Goal: Use online tool/utility: Utilize a website feature to perform a specific function

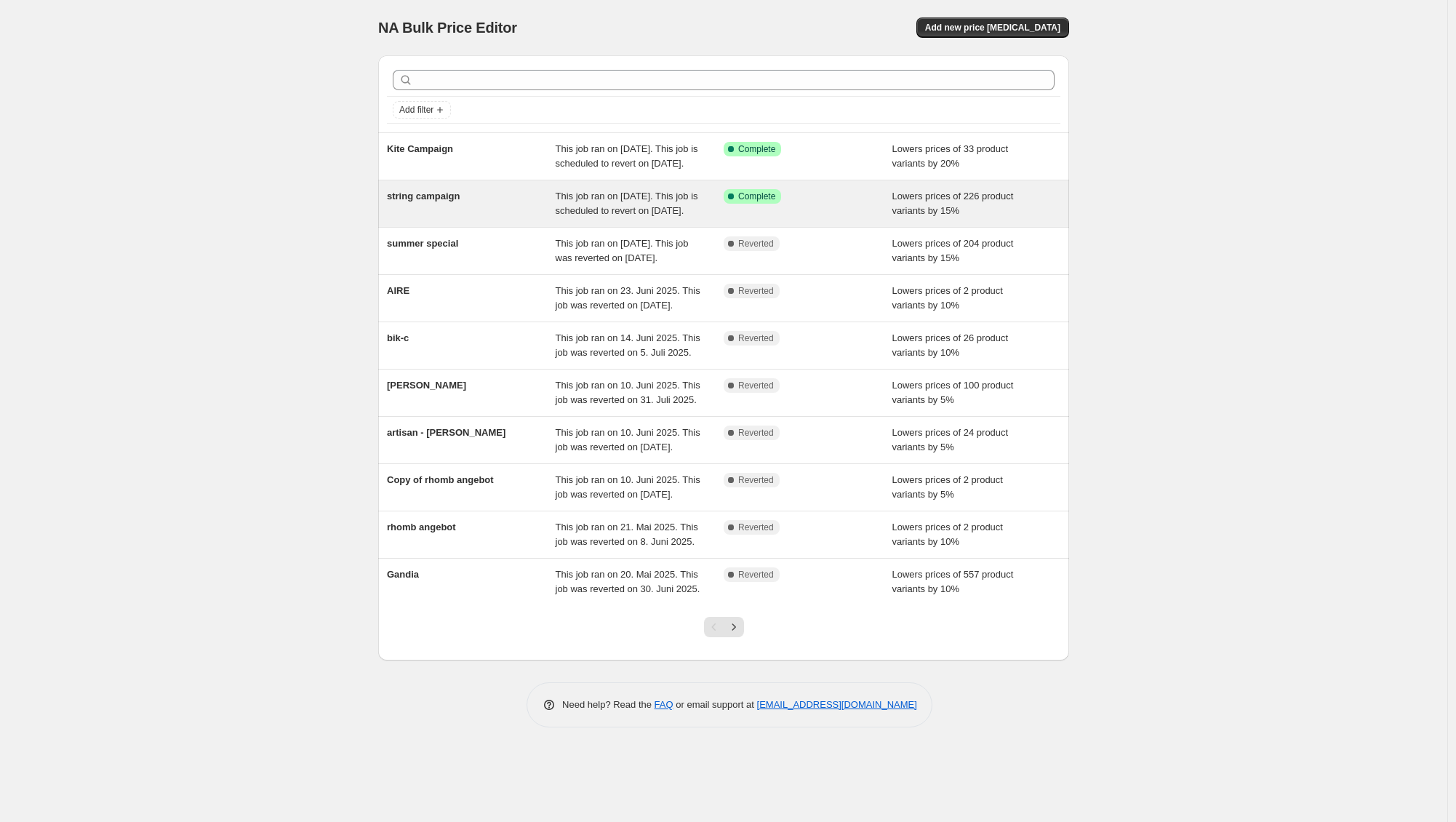
click at [515, 218] on div "string campaign" at bounding box center [471, 203] width 169 height 29
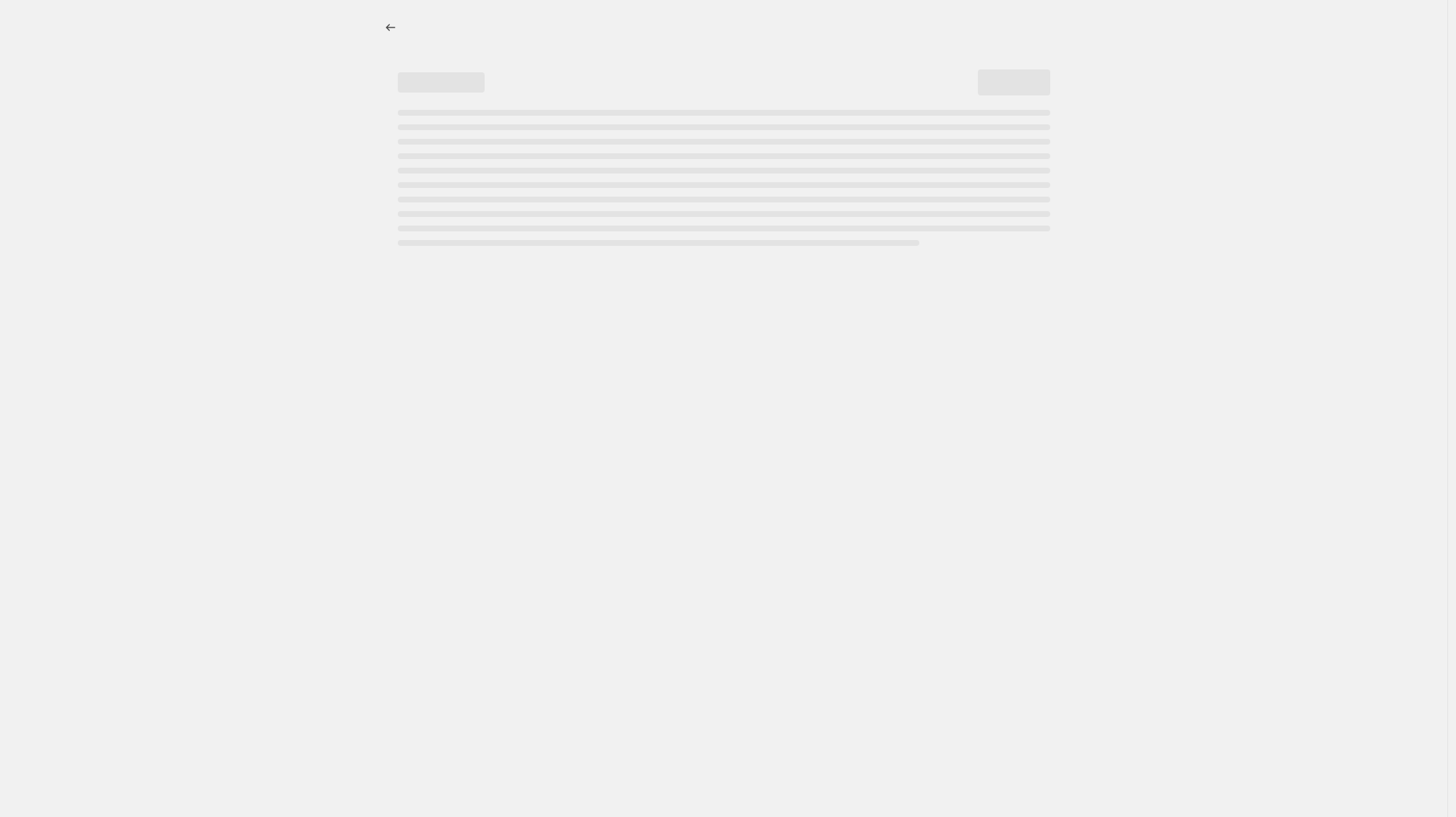
select select "percentage"
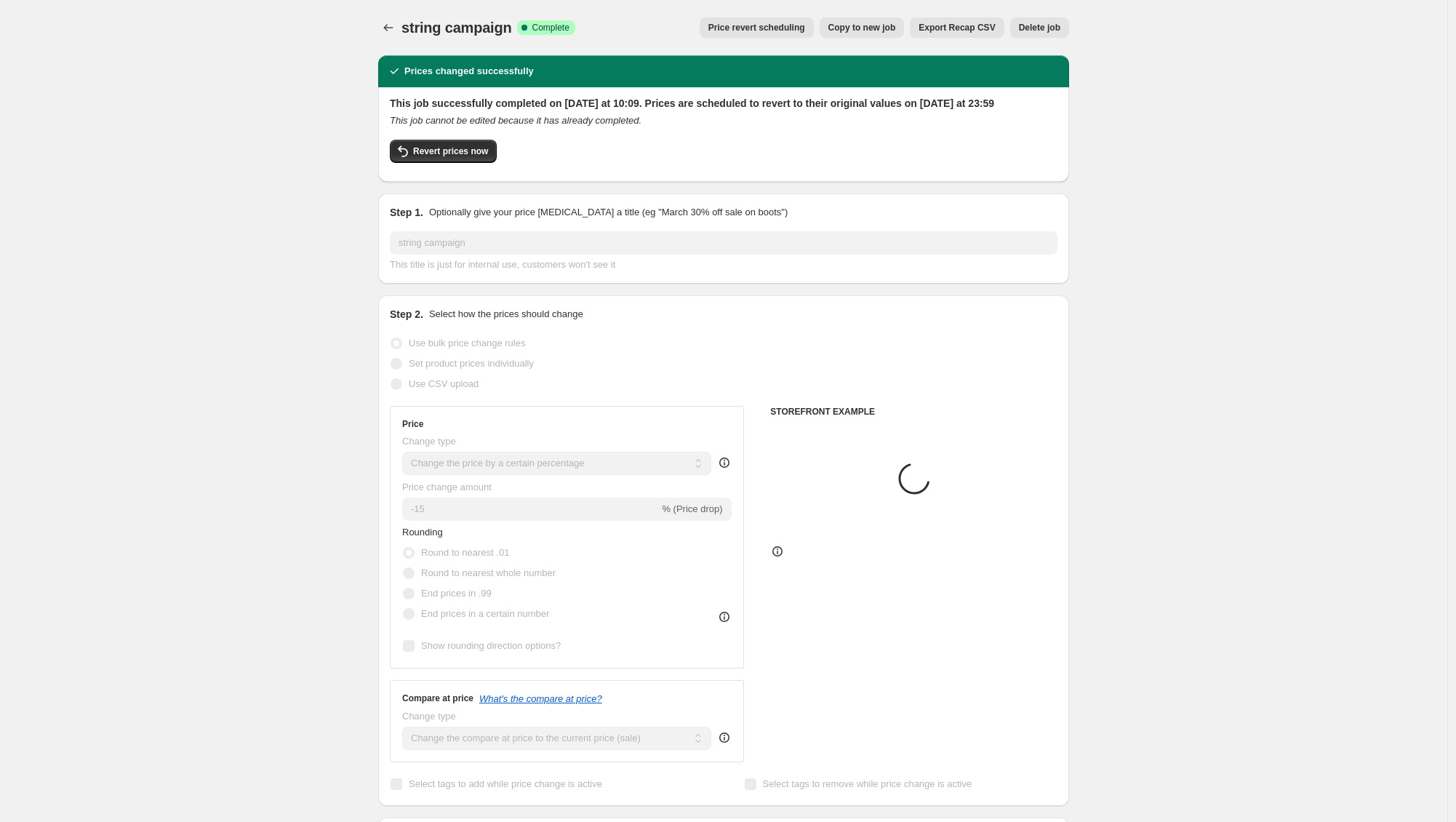
select select "vendor"
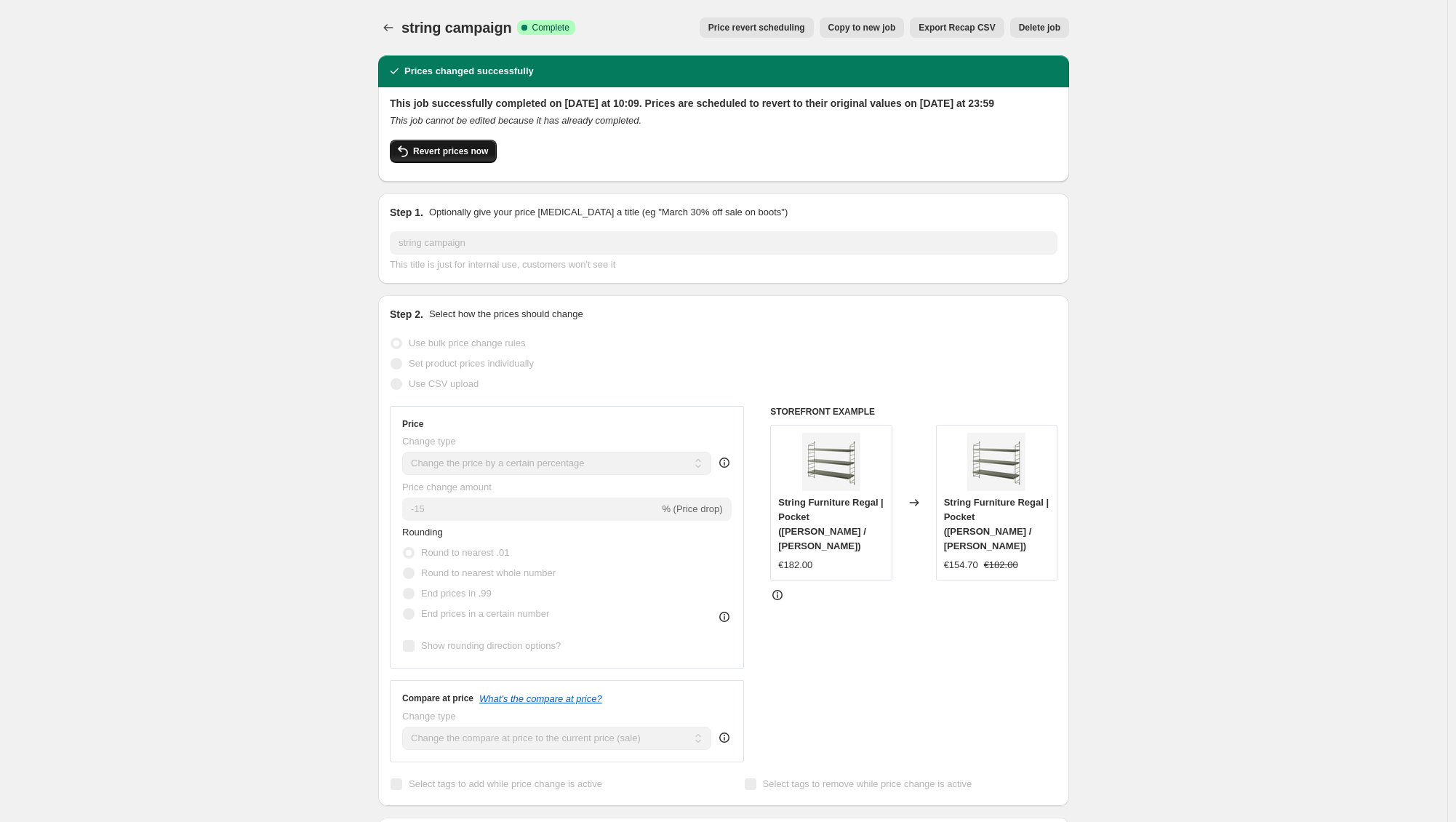
click at [474, 157] on span "Revert prices now" at bounding box center [450, 151] width 75 height 12
checkbox input "false"
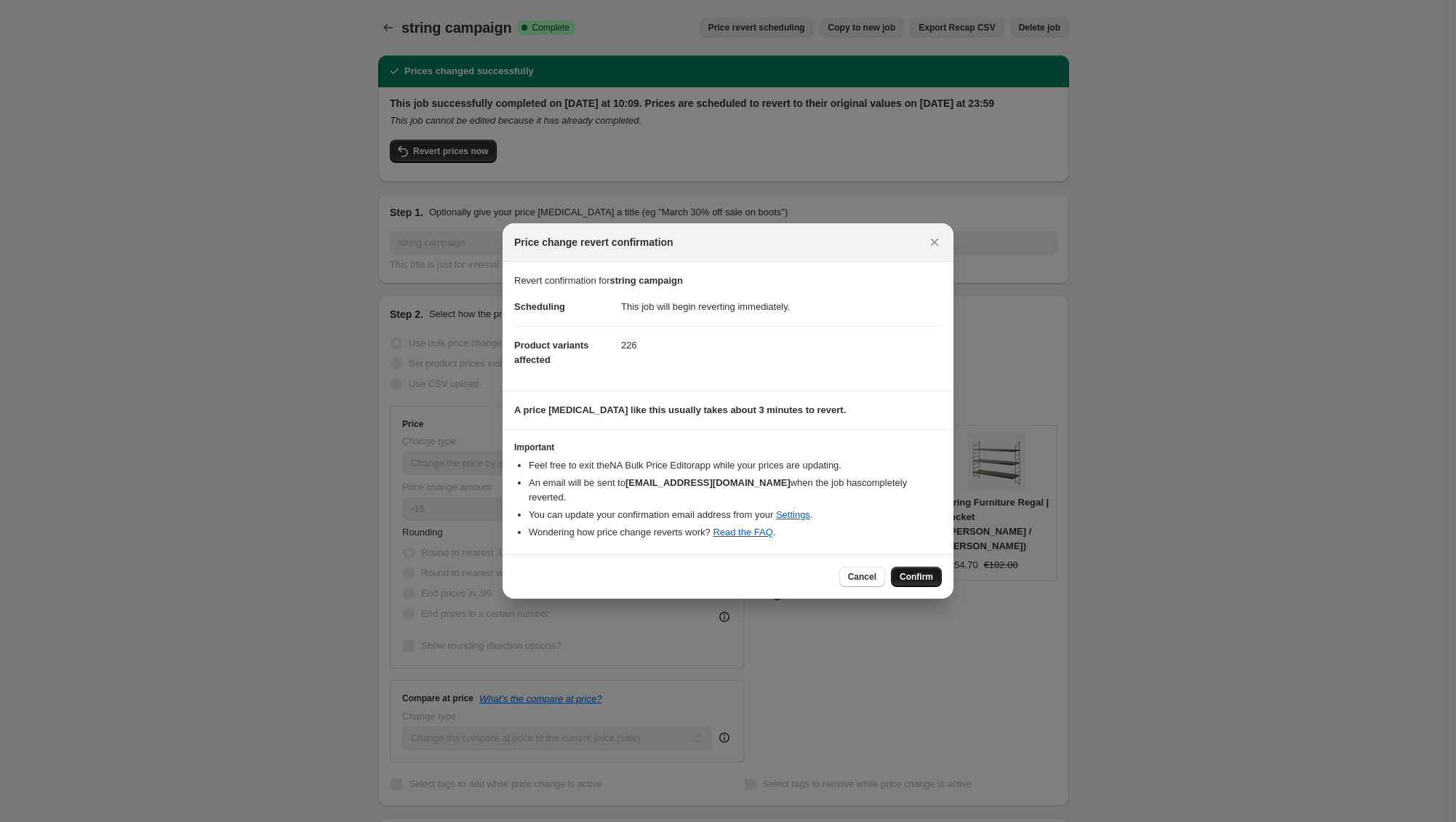
click at [929, 571] on span "Confirm" at bounding box center [916, 577] width 33 height 12
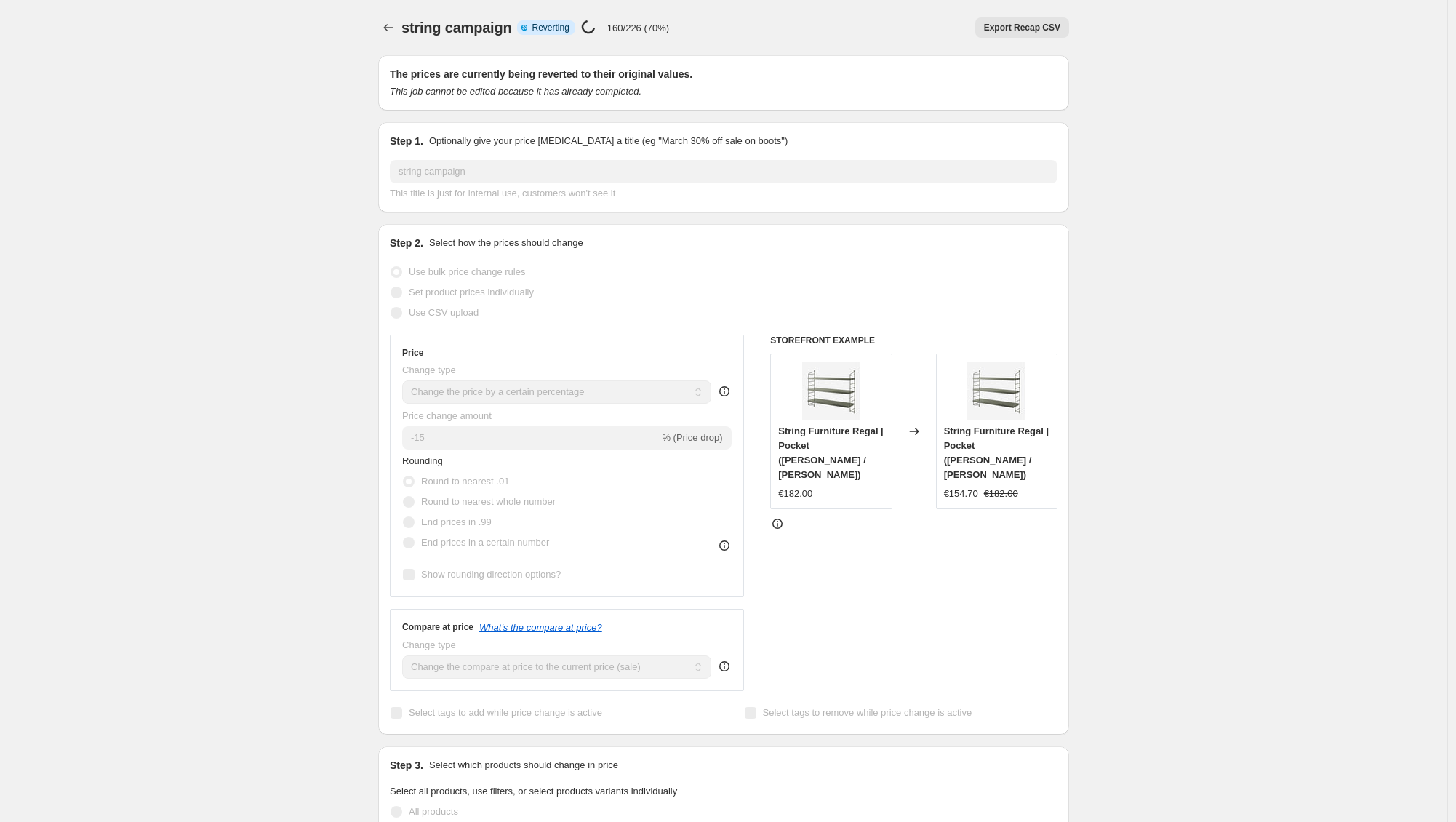
select select "percentage"
select select "vendor"
